Goal: Information Seeking & Learning: Learn about a topic

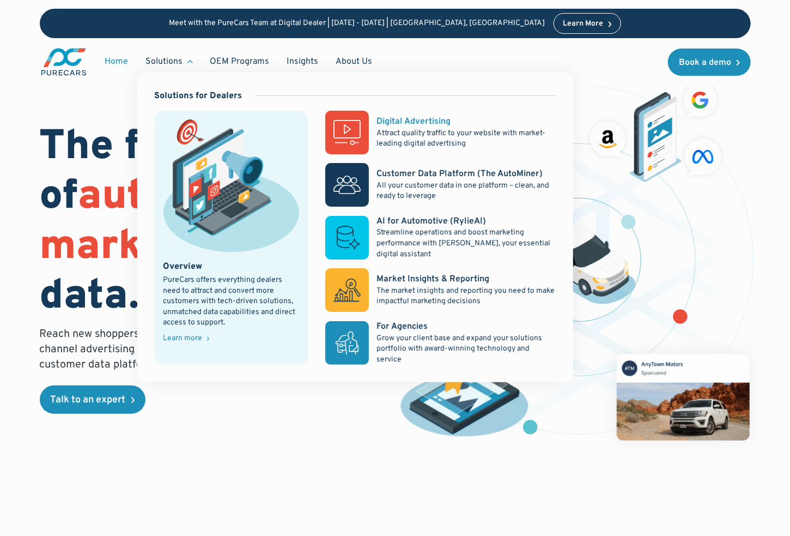
click at [405, 124] on div "Digital Advertising" at bounding box center [414, 122] width 74 height 12
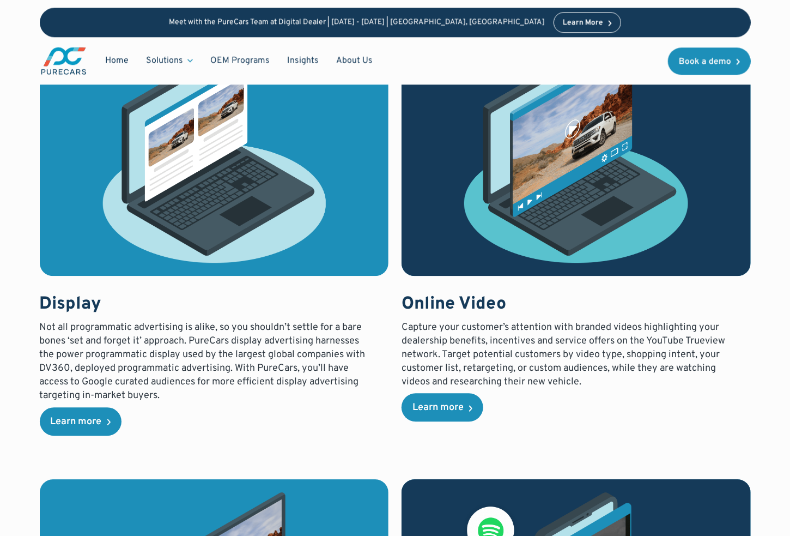
scroll to position [1144, 0]
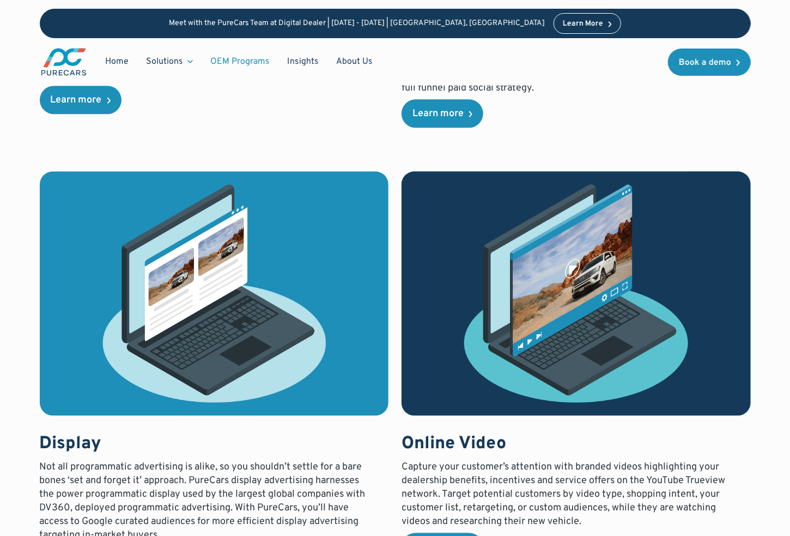
click at [229, 59] on link "OEM Programs" at bounding box center [240, 61] width 77 height 21
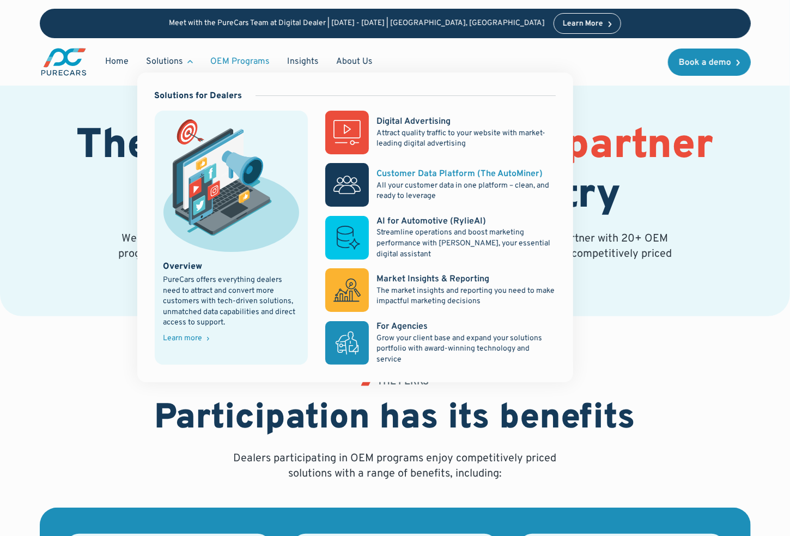
click at [403, 186] on p "All your customer data in one platform – clean, and ready to leverage" at bounding box center [466, 190] width 179 height 21
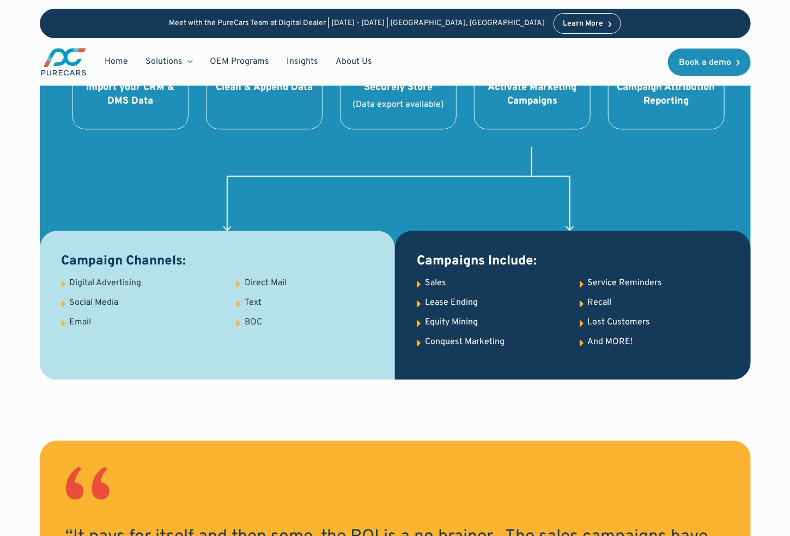
scroll to position [1253, 0]
